Goal: Task Accomplishment & Management: Manage account settings

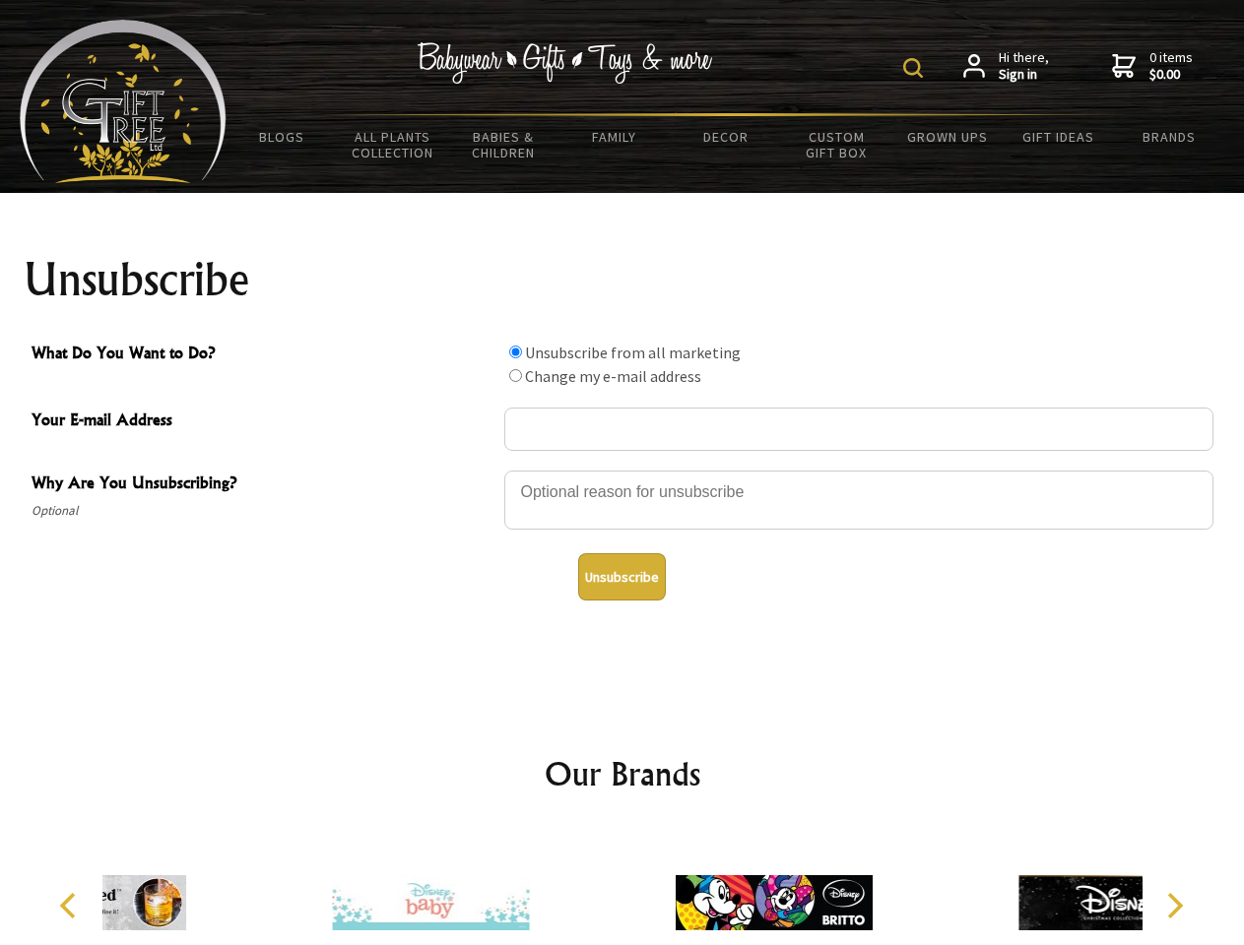
click at [916, 68] on img at bounding box center [913, 68] width 20 height 20
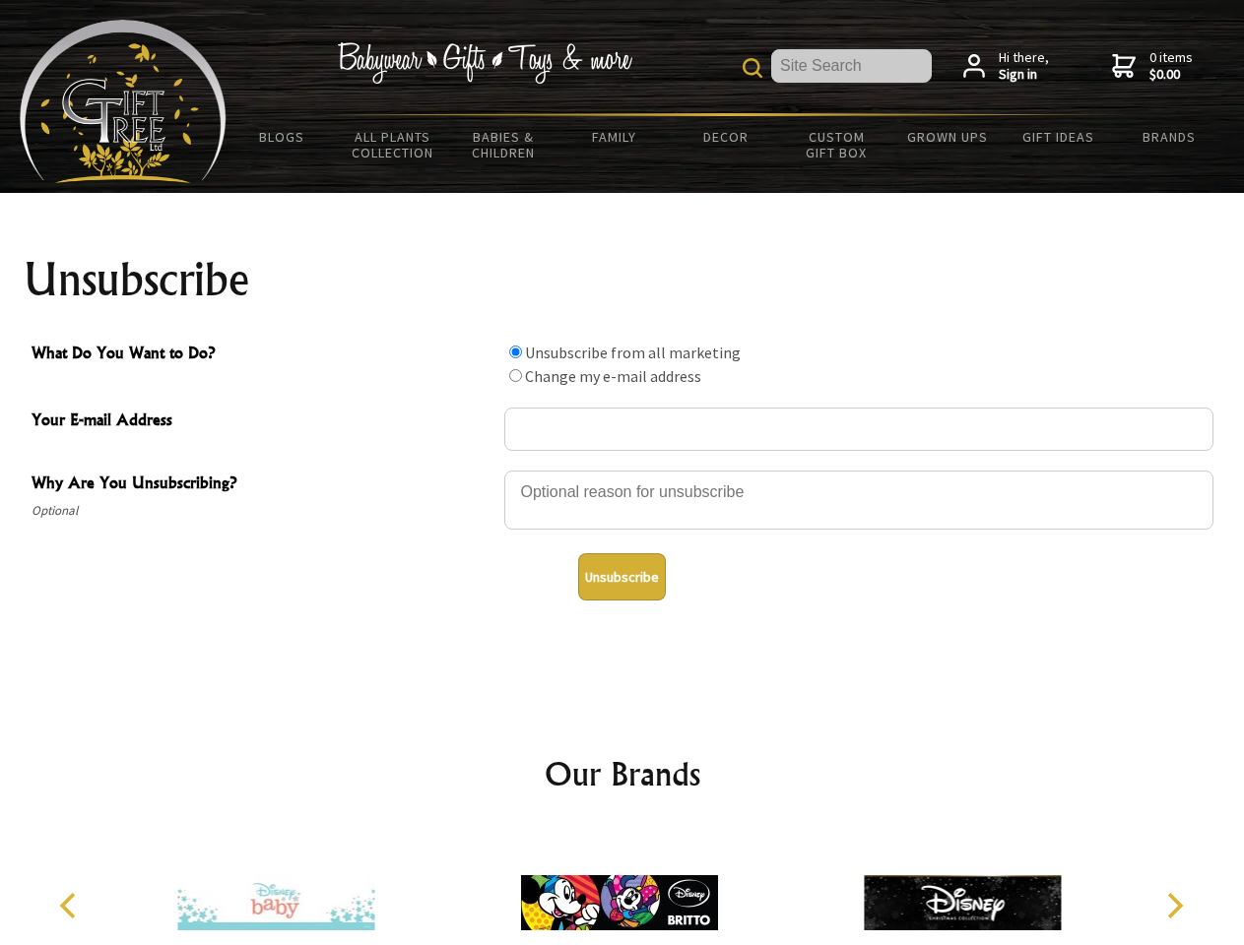
click at [622, 470] on div at bounding box center [858, 503] width 709 height 69
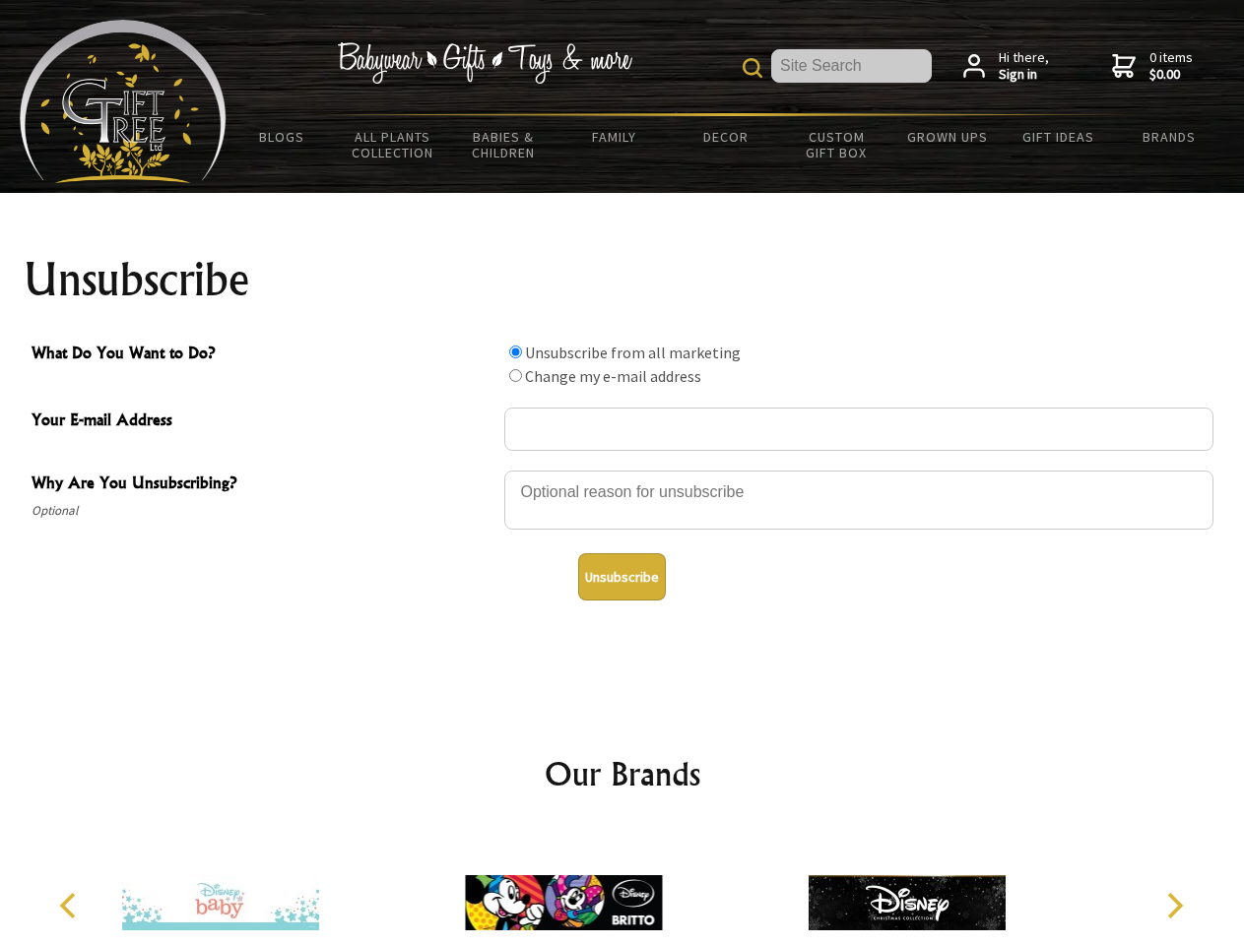
click at [515, 351] on input "What Do You Want to Do?" at bounding box center [515, 352] width 13 height 13
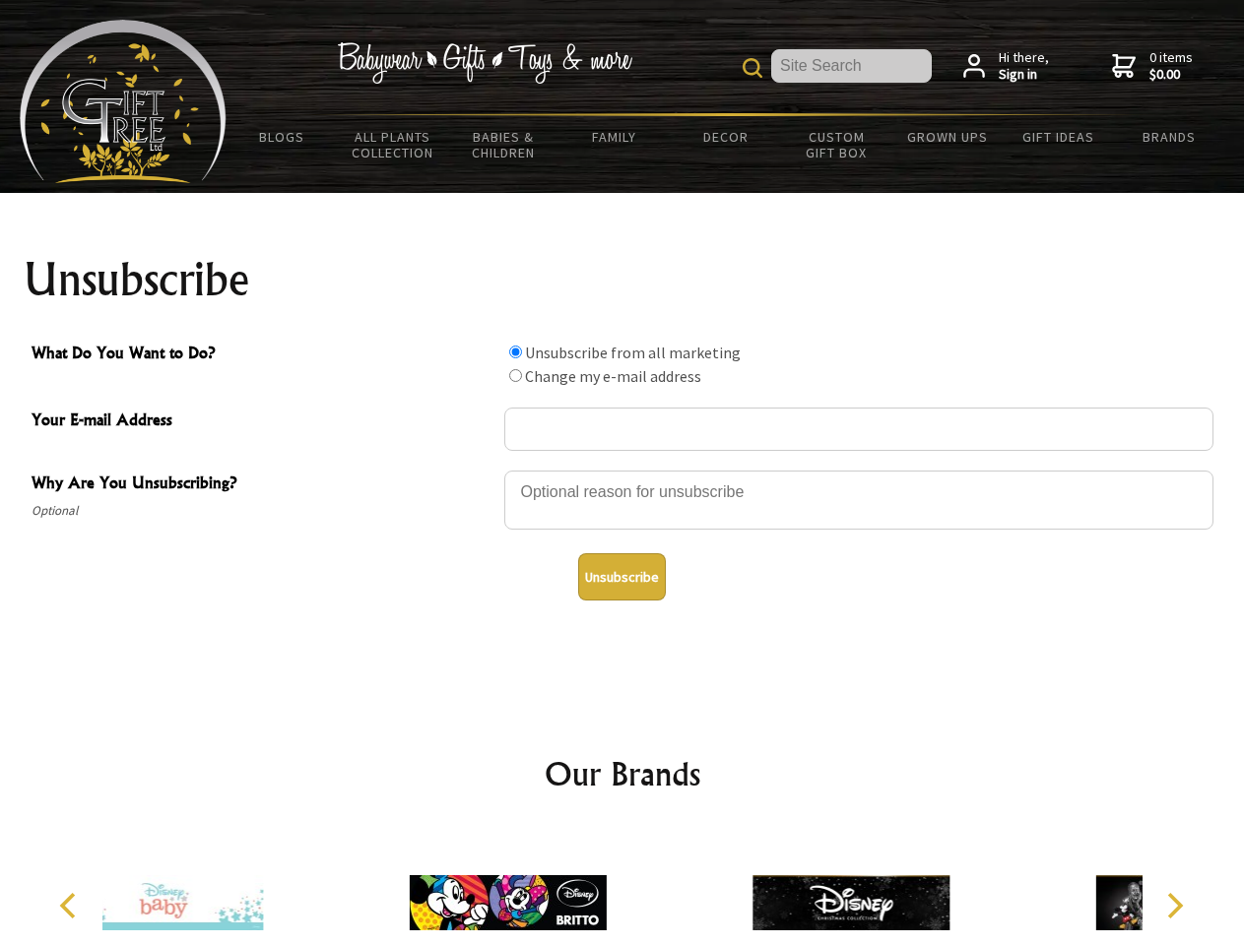
click at [515, 375] on input "What Do You Want to Do?" at bounding box center [515, 375] width 13 height 13
radio input "true"
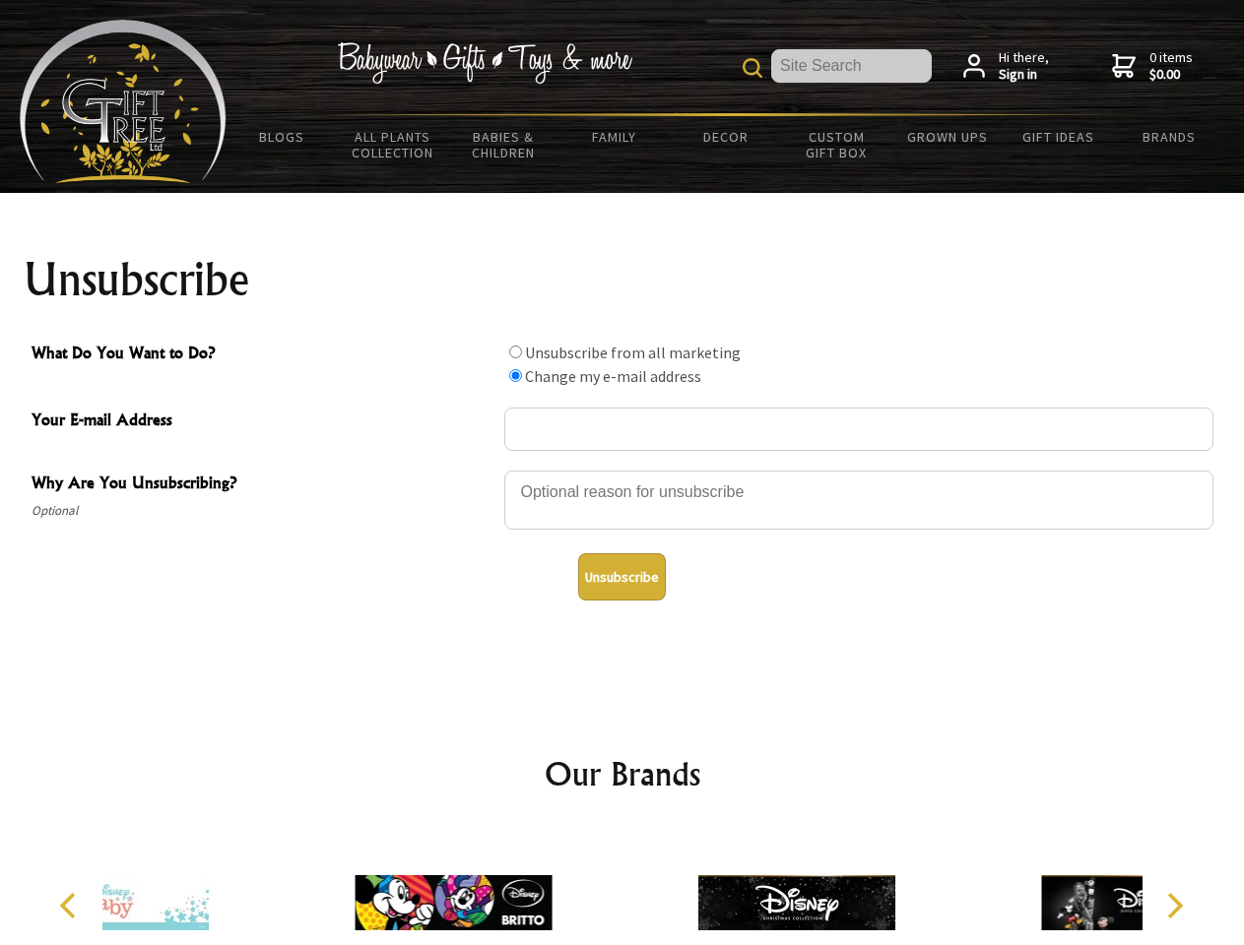
click at [621, 577] on button "Unsubscribe" at bounding box center [622, 576] width 88 height 47
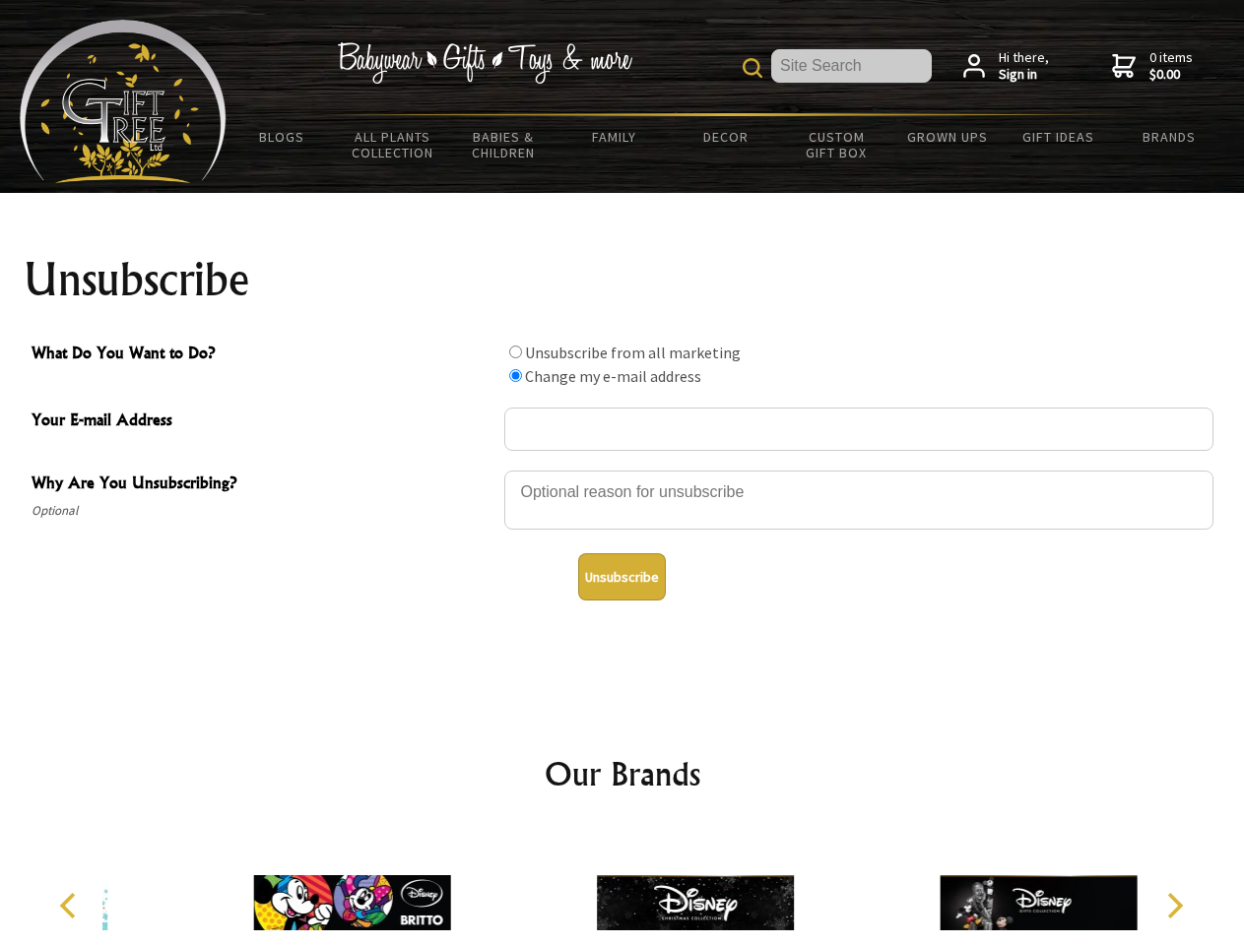
click at [622, 887] on img at bounding box center [695, 903] width 197 height 148
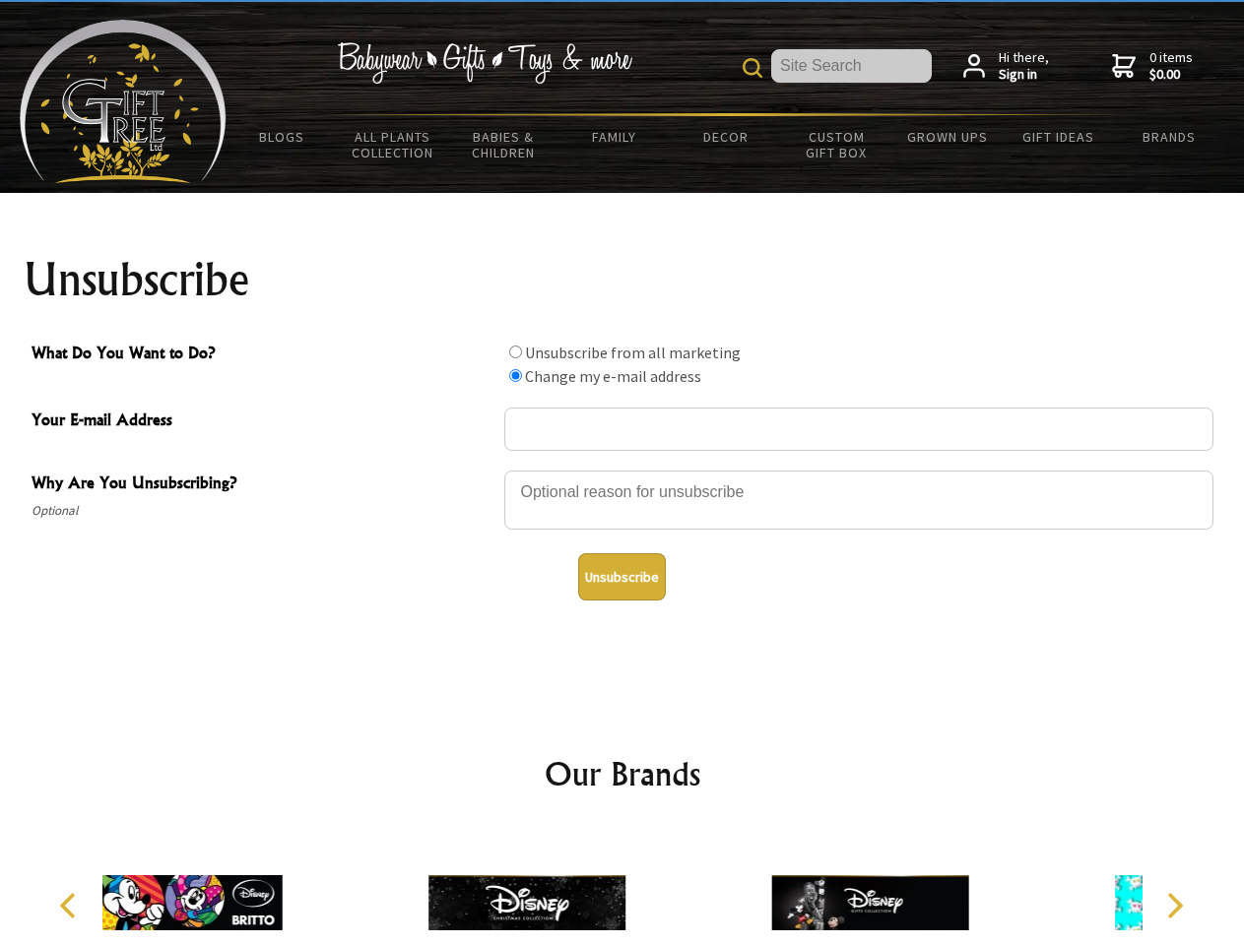
click at [71, 906] on icon "Previous" at bounding box center [70, 906] width 26 height 26
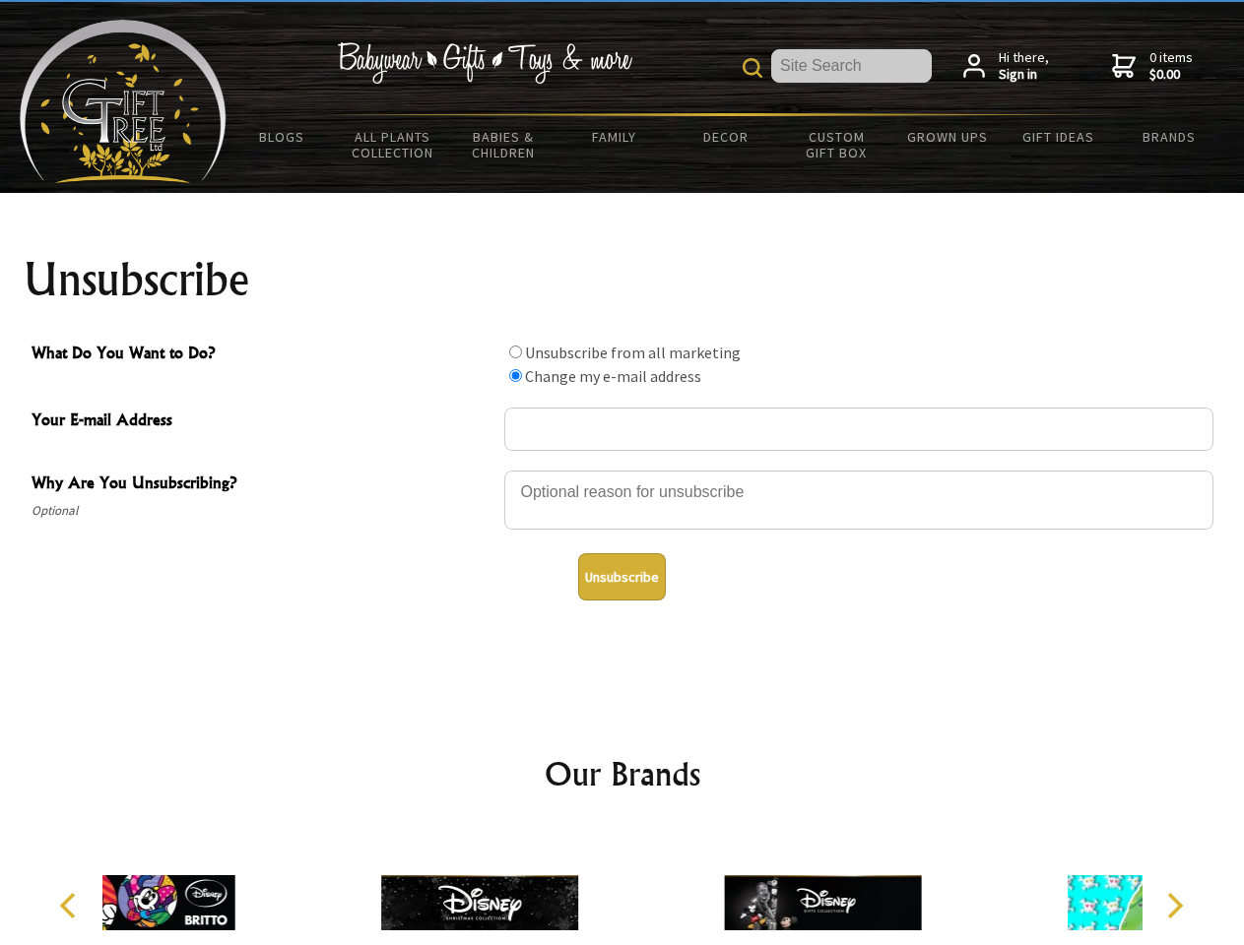
click at [1174, 906] on icon "Next" at bounding box center [1173, 906] width 26 height 26
